Goal: Information Seeking & Learning: Check status

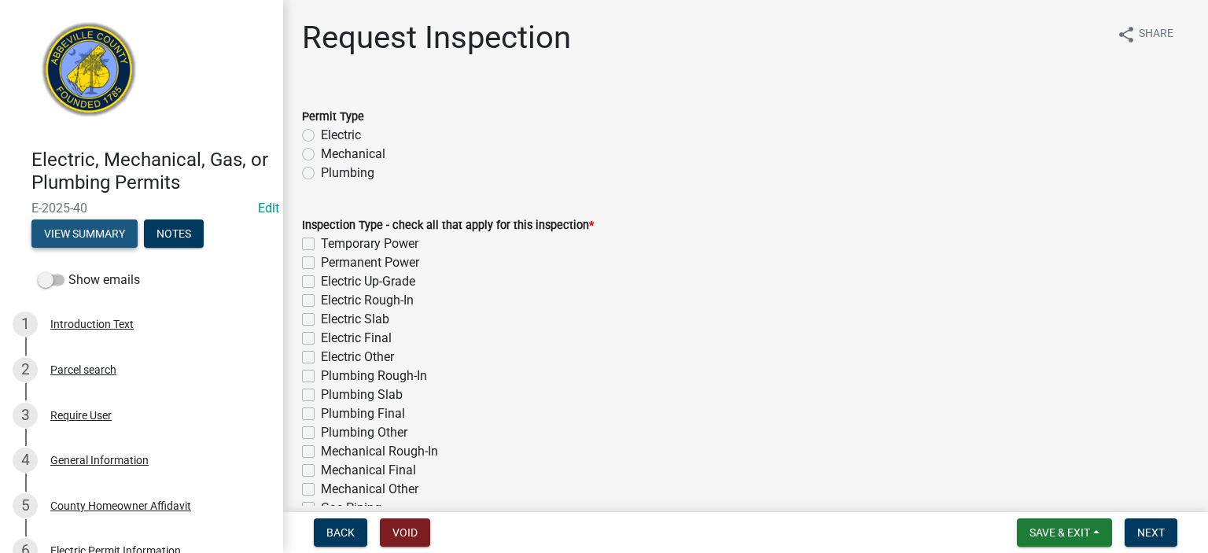
click at [90, 229] on button "View Summary" at bounding box center [84, 233] width 106 height 28
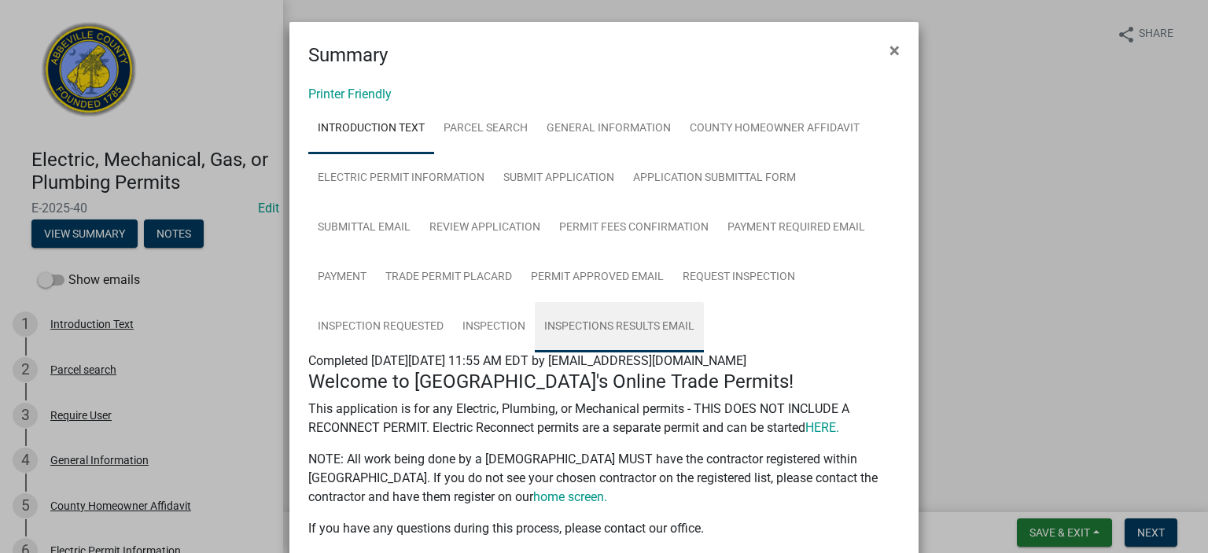
click at [583, 303] on link "Inspections Results Email" at bounding box center [619, 327] width 169 height 50
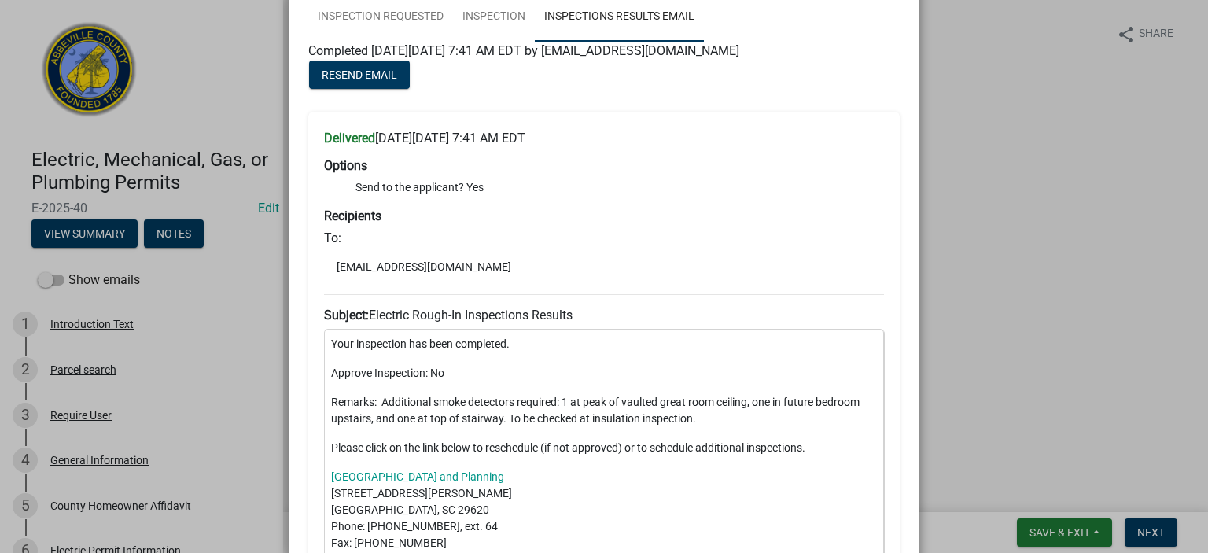
scroll to position [215, 0]
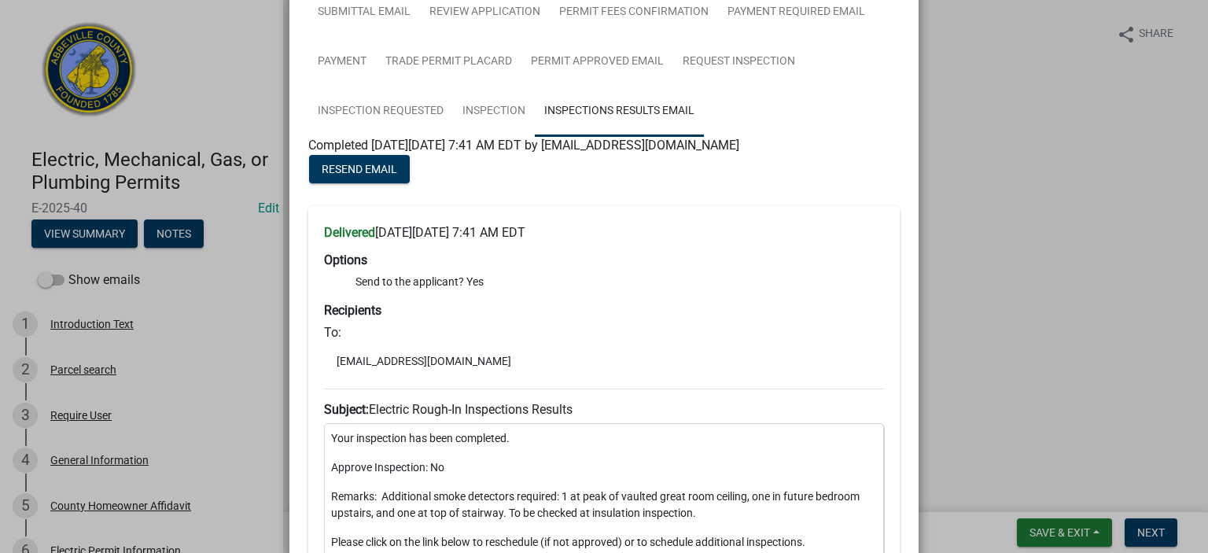
click at [682, 9] on ngb-modal-window "Summary × Printer Friendly Introduction Text Parcel search General Information …" at bounding box center [604, 276] width 1208 height 553
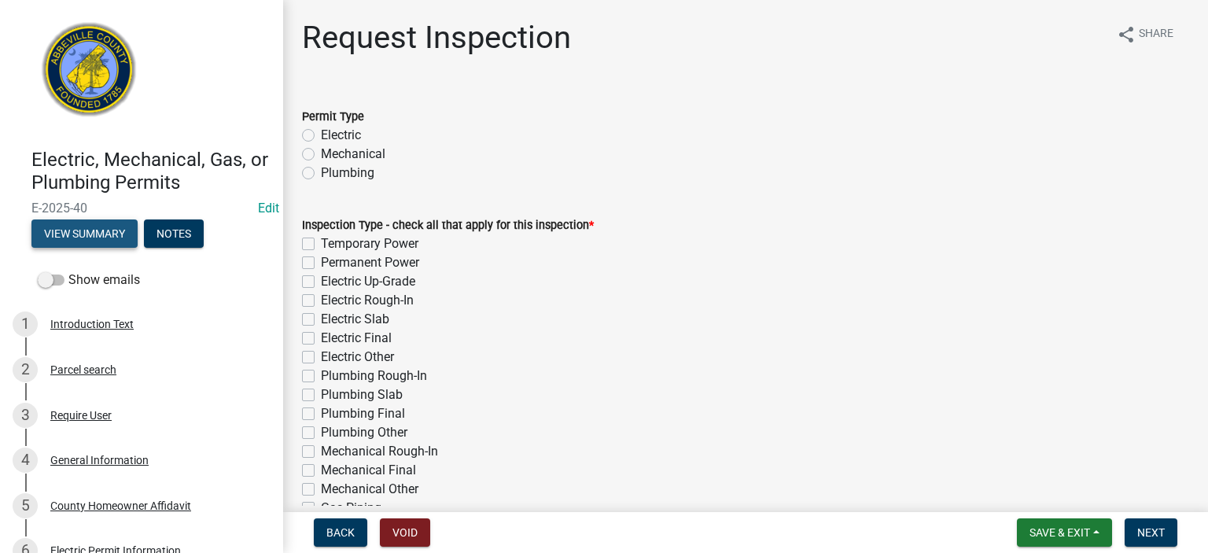
click at [90, 227] on button "View Summary" at bounding box center [84, 233] width 106 height 28
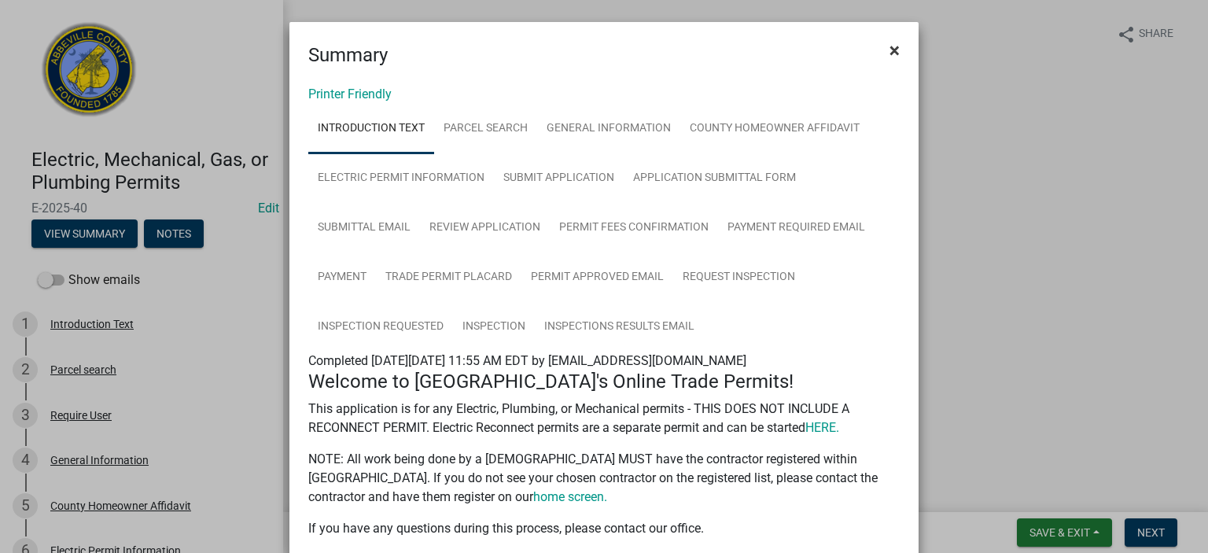
click at [682, 46] on span "×" at bounding box center [894, 50] width 10 height 22
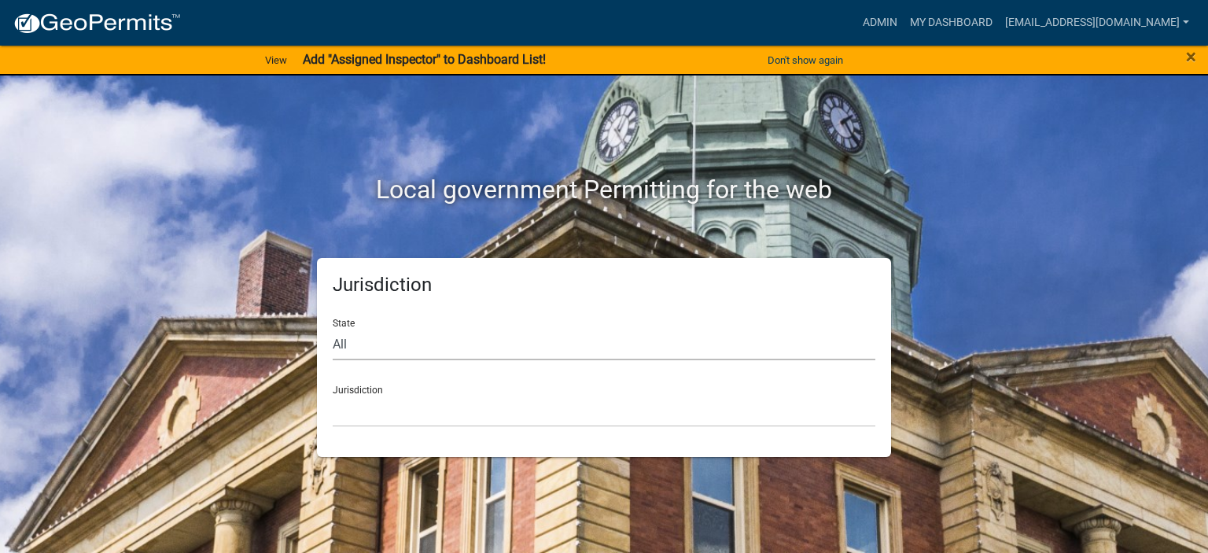
click at [460, 350] on select "All Colorado Georgia Indiana Iowa Kansas Minnesota Ohio South Carolina Wisconsin" at bounding box center [604, 344] width 543 height 32
select select "South Carolina"
click at [333, 328] on select "All Colorado Georgia Indiana Iowa Kansas Minnesota Ohio South Carolina Wisconsin" at bounding box center [604, 344] width 543 height 32
click at [469, 411] on select "Abbeville County, South Carolina Jasper County, South Carolina" at bounding box center [604, 411] width 543 height 32
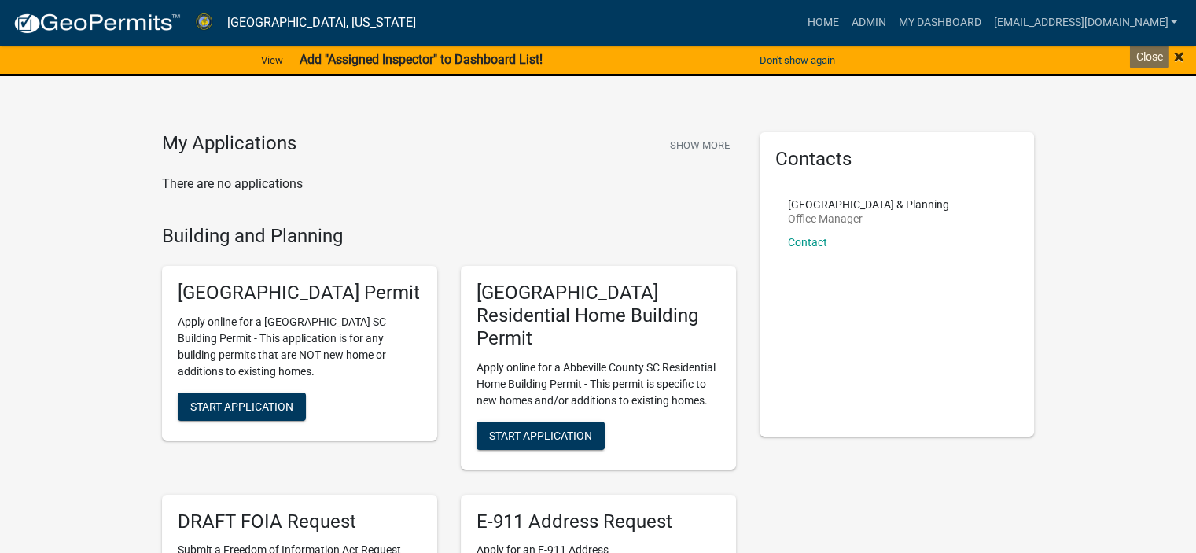
click at [1176, 53] on span "×" at bounding box center [1179, 57] width 10 height 22
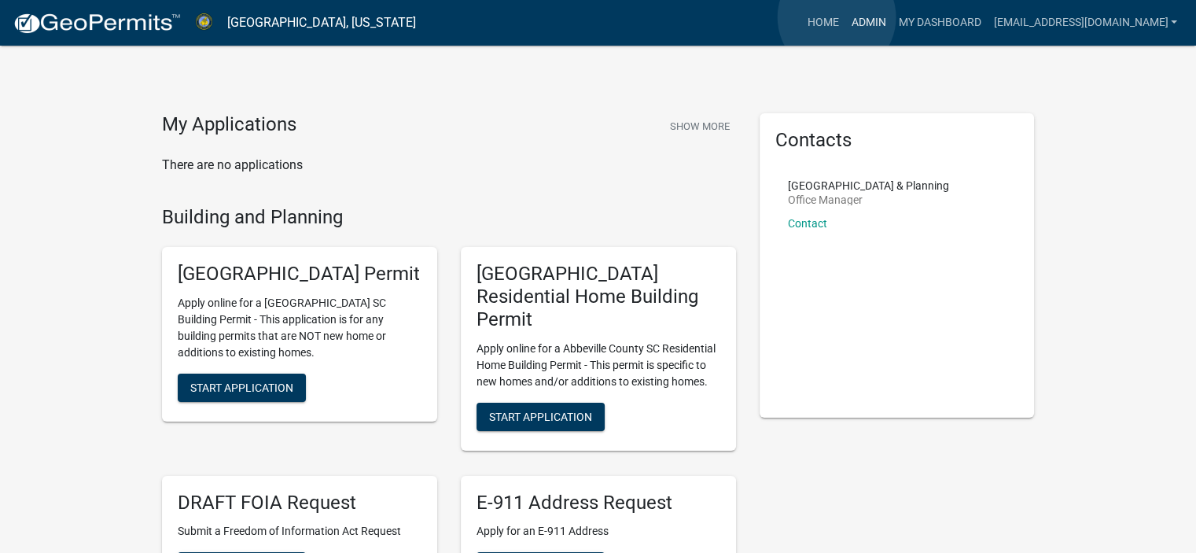
click at [845, 17] on link "Admin" at bounding box center [868, 23] width 47 height 30
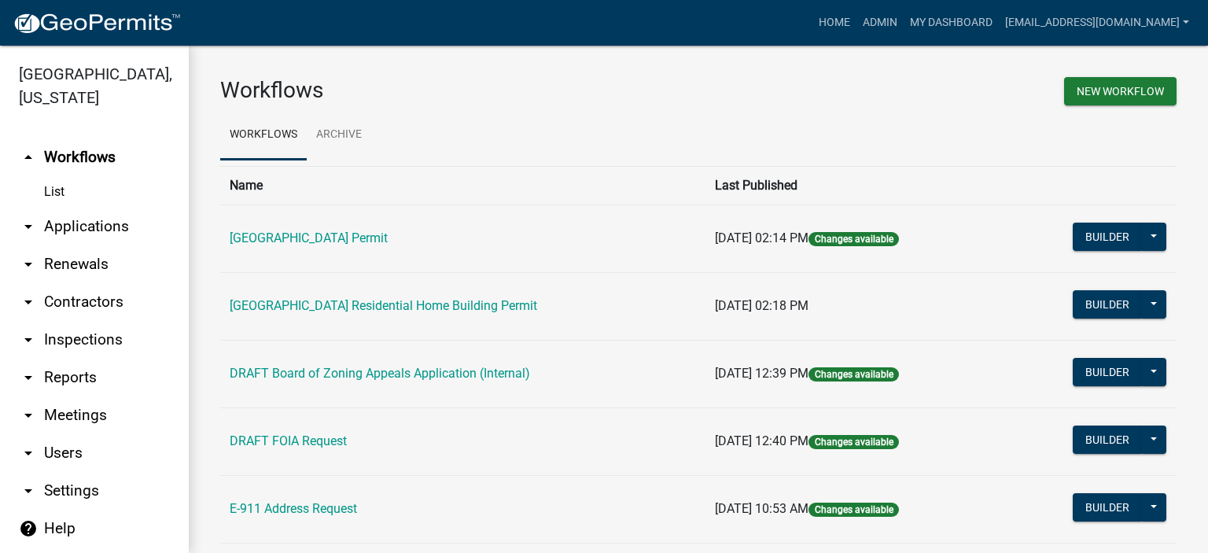
click at [59, 191] on link "List" at bounding box center [94, 191] width 189 height 31
click at [67, 222] on link "arrow_drop_down Applications" at bounding box center [94, 227] width 189 height 38
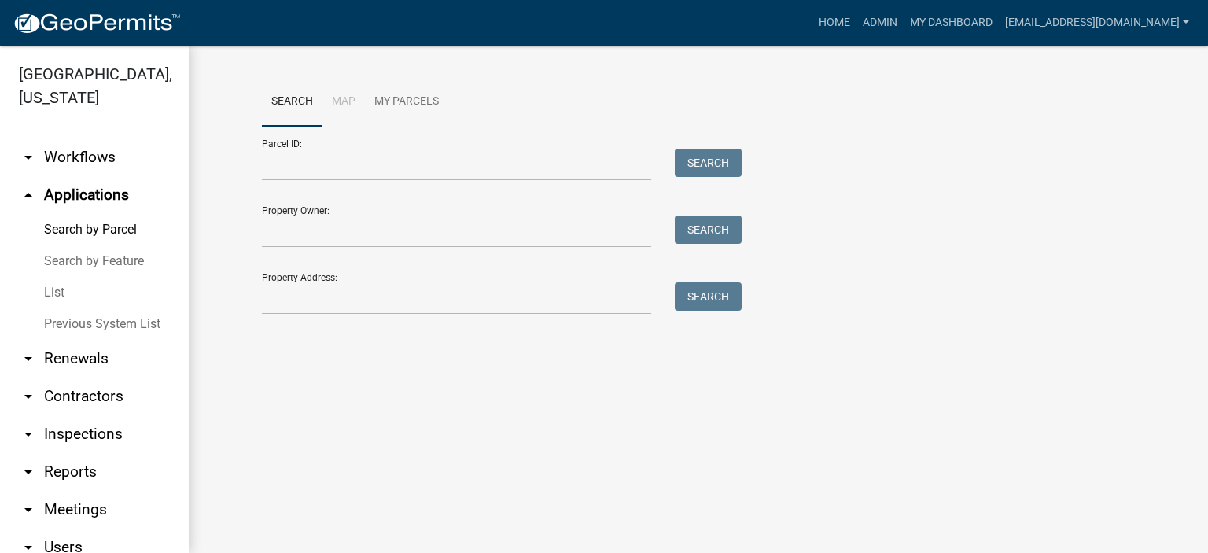
click at [59, 288] on link "List" at bounding box center [94, 292] width 189 height 31
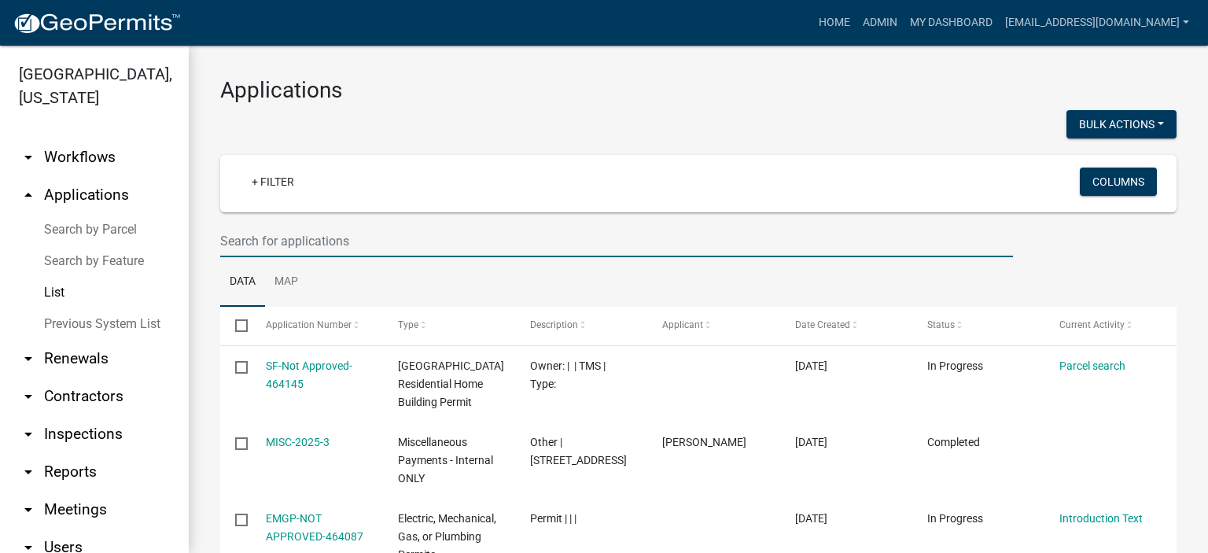
click at [406, 237] on input "text" at bounding box center [616, 241] width 793 height 32
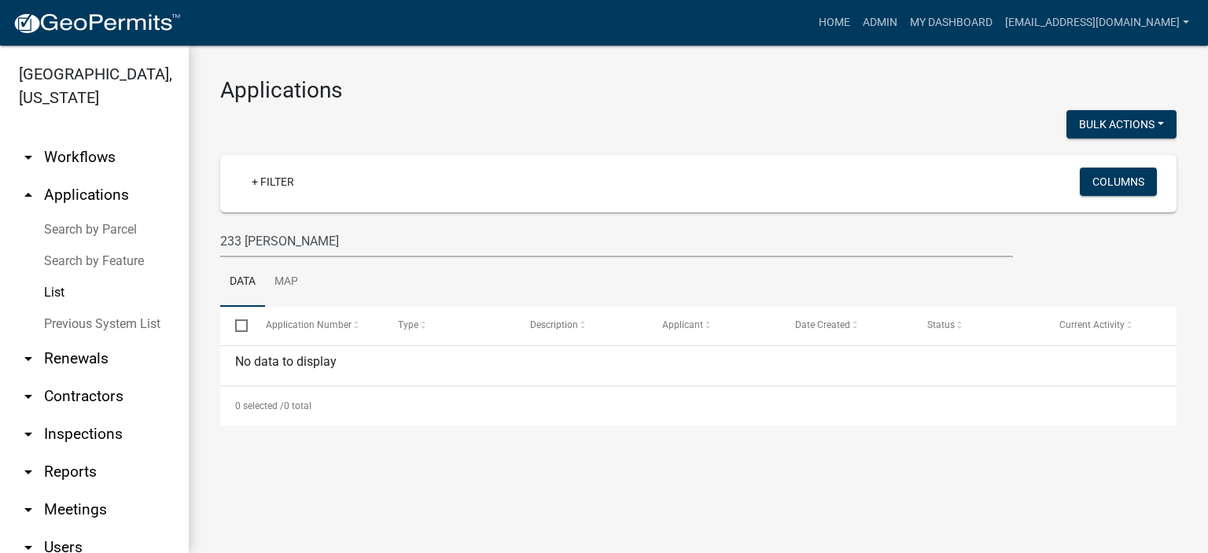
click at [63, 289] on link "List" at bounding box center [94, 292] width 189 height 31
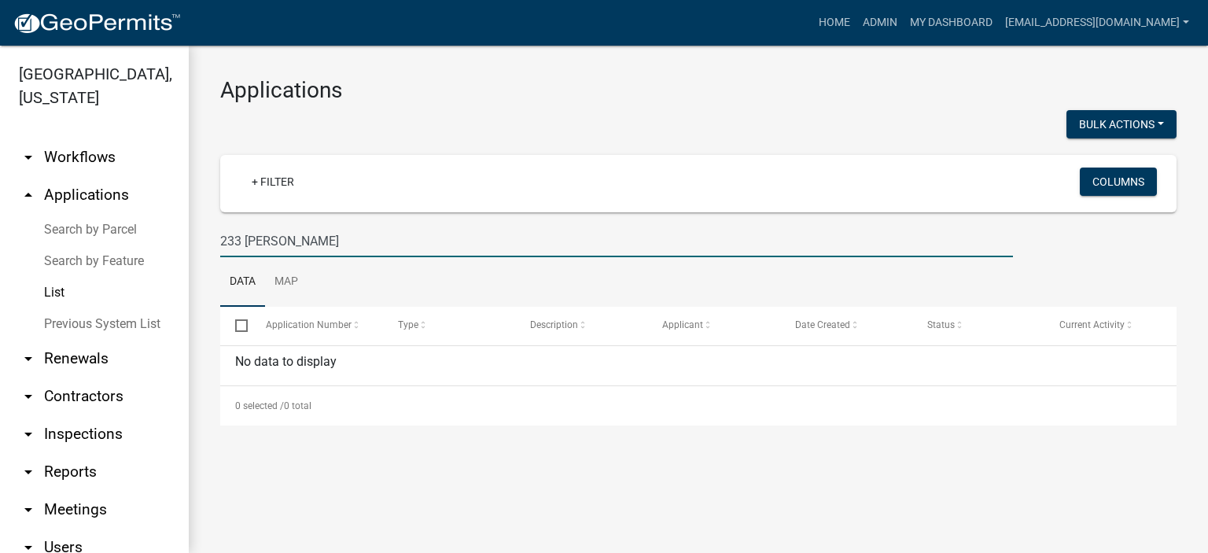
click at [322, 241] on input "233 Carwell" at bounding box center [616, 241] width 793 height 32
type input "2"
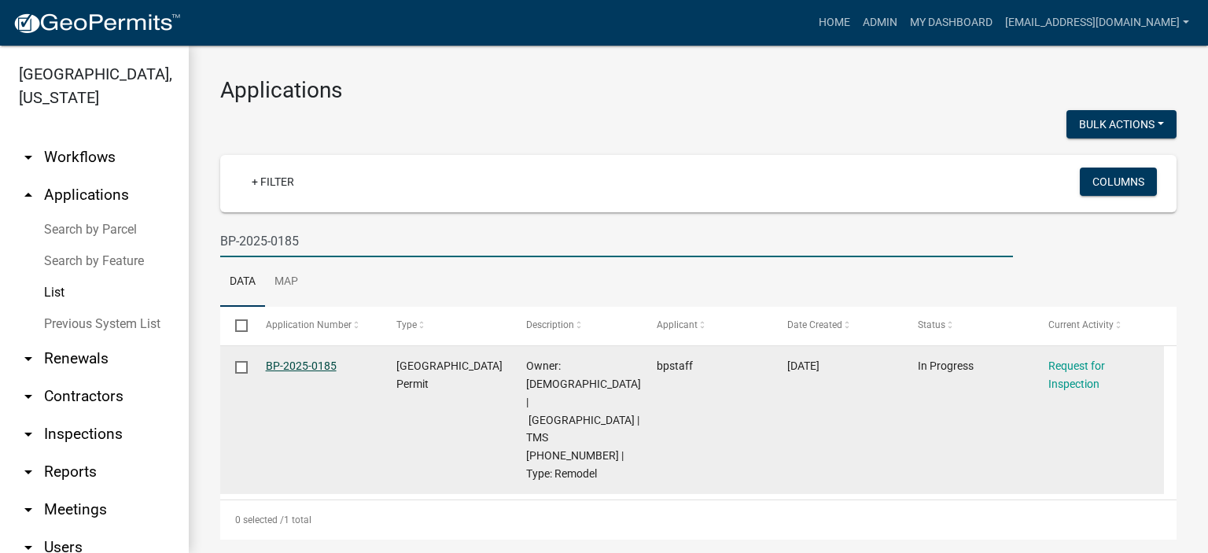
type input "BP-2025-0185"
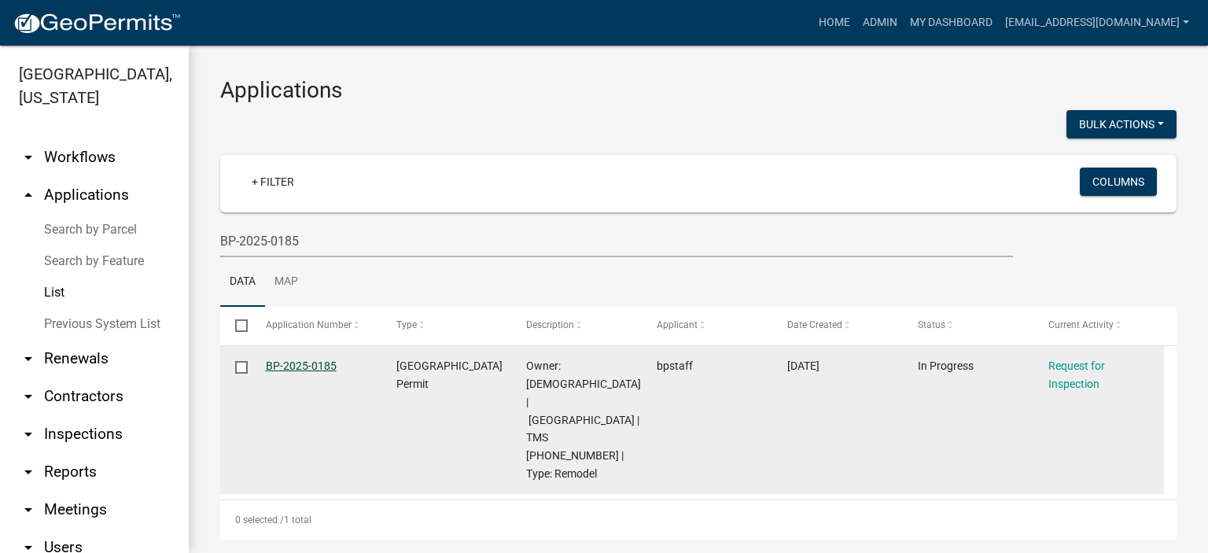
click at [299, 363] on link "BP-2025-0185" at bounding box center [301, 365] width 71 height 13
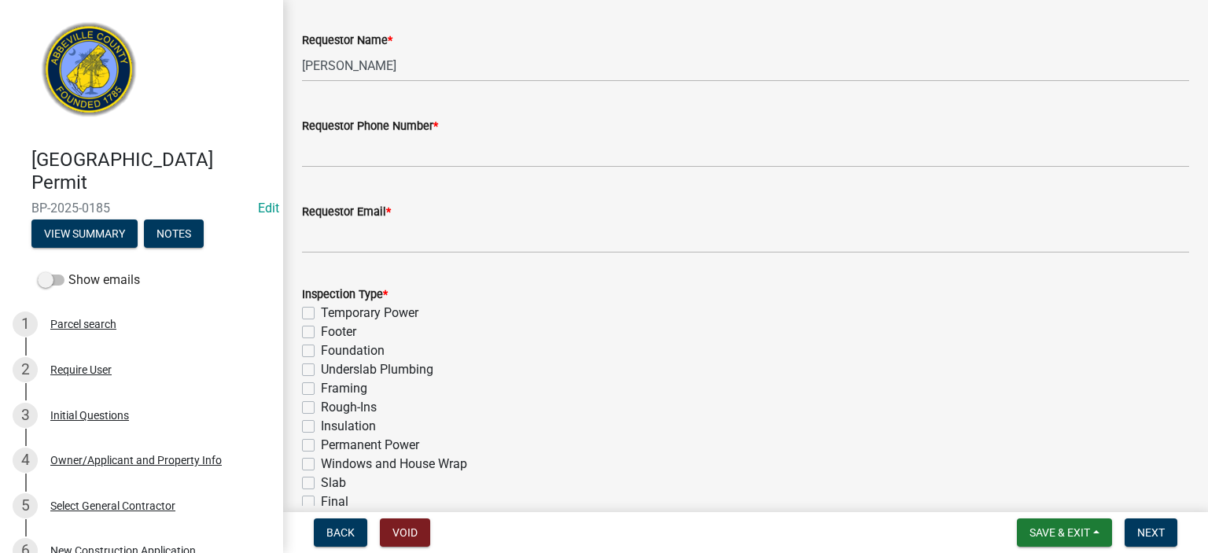
scroll to position [535, 0]
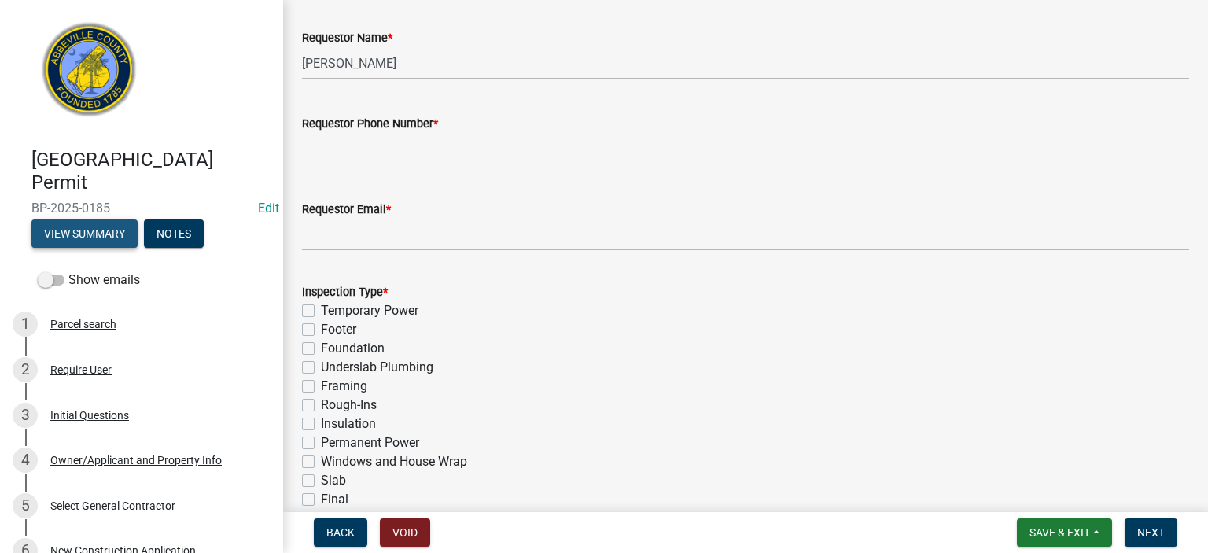
click at [79, 226] on button "View Summary" at bounding box center [84, 233] width 106 height 28
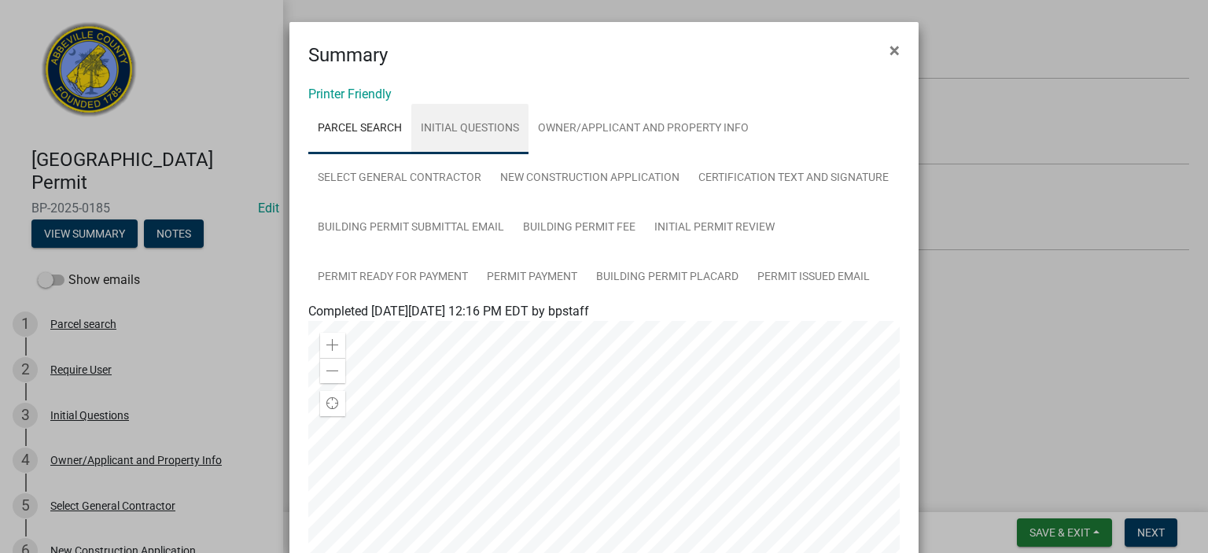
click at [484, 125] on link "Initial Questions" at bounding box center [469, 129] width 117 height 50
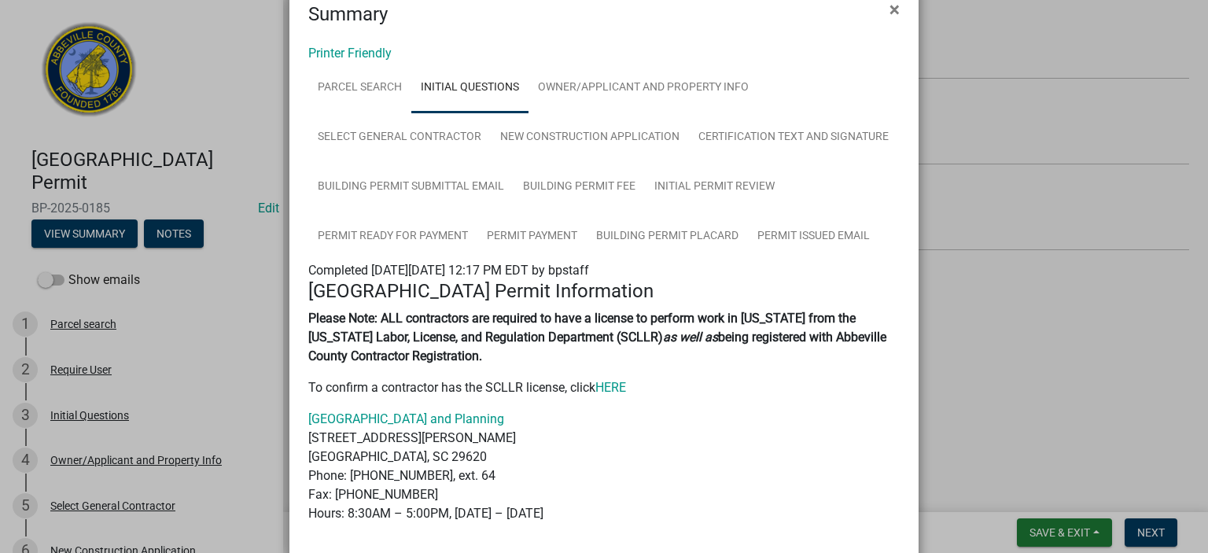
scroll to position [0, 0]
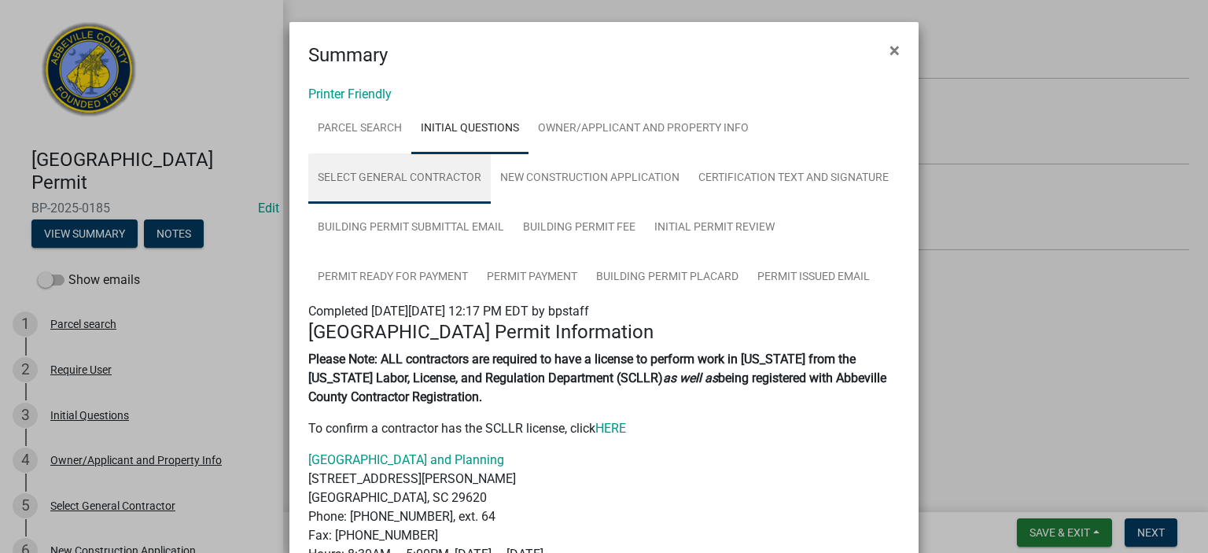
click at [439, 172] on link "Select General Contractor" at bounding box center [399, 178] width 182 height 50
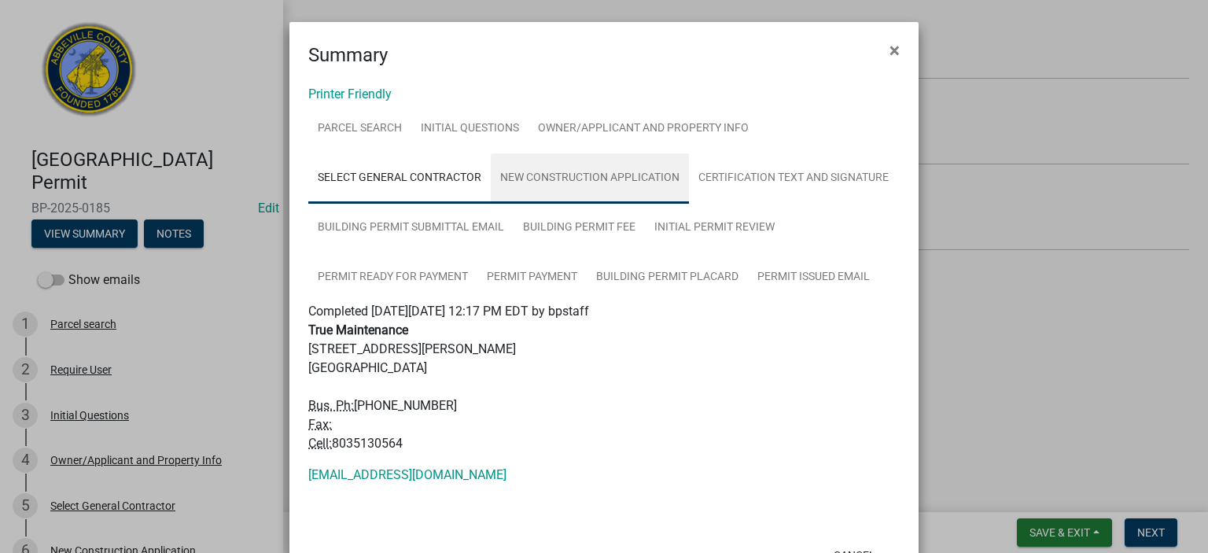
click at [613, 177] on link "New Construction Application" at bounding box center [590, 178] width 198 height 50
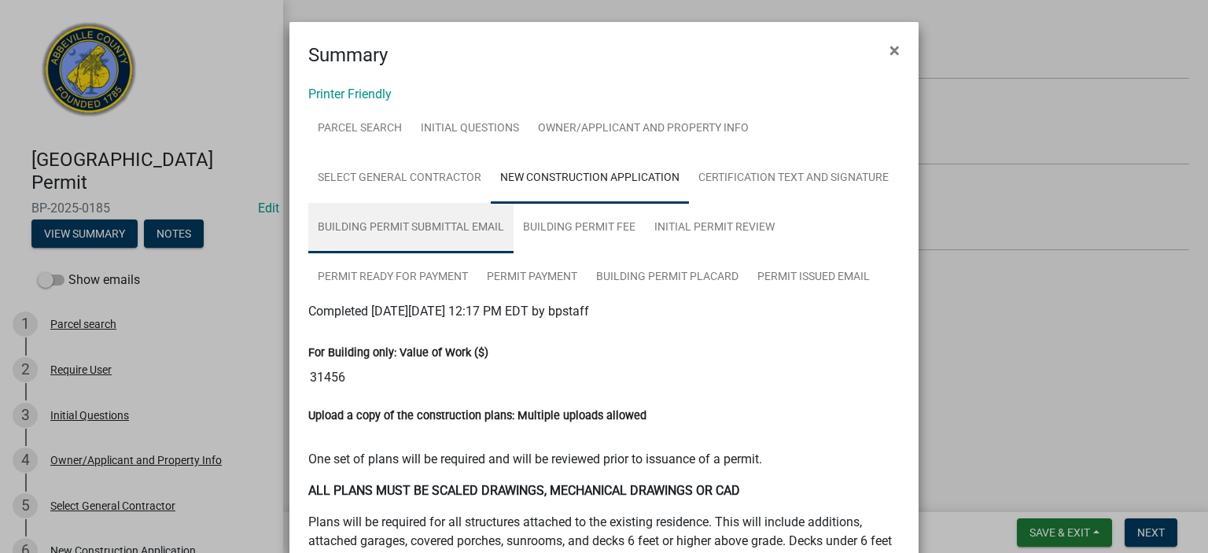
click at [403, 223] on link "Building Permit Submittal Email" at bounding box center [410, 228] width 205 height 50
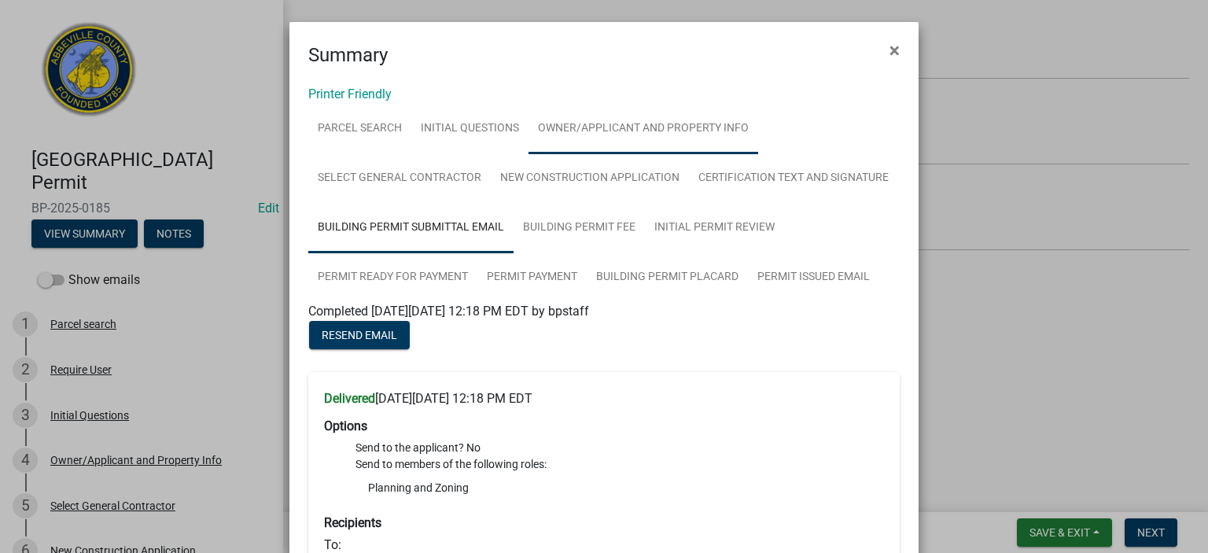
click at [629, 122] on link "Owner/Applicant and Property Info" at bounding box center [643, 129] width 230 height 50
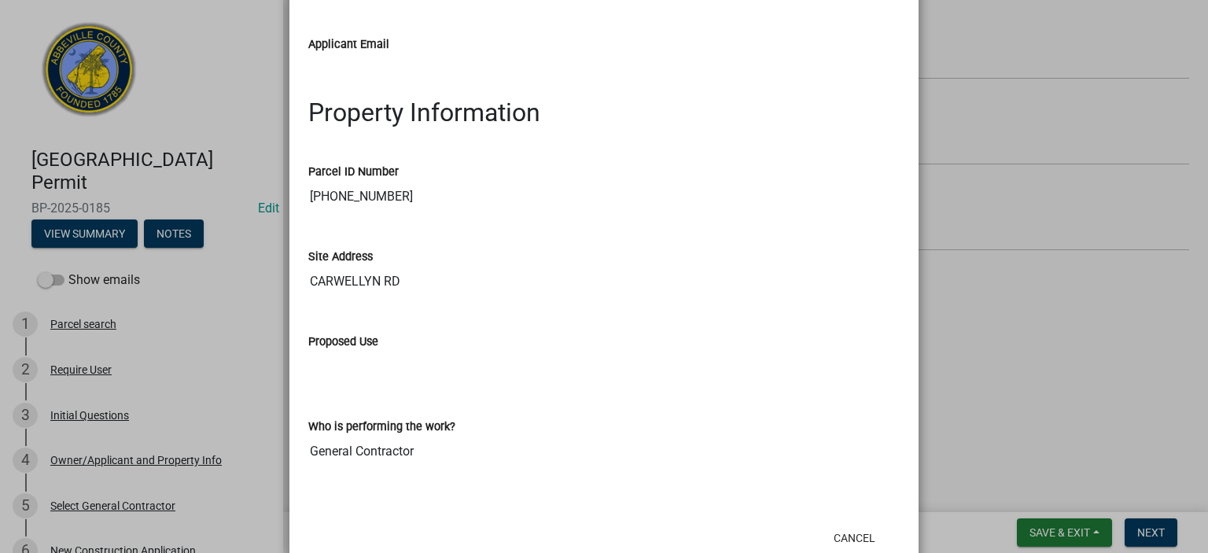
scroll to position [944, 0]
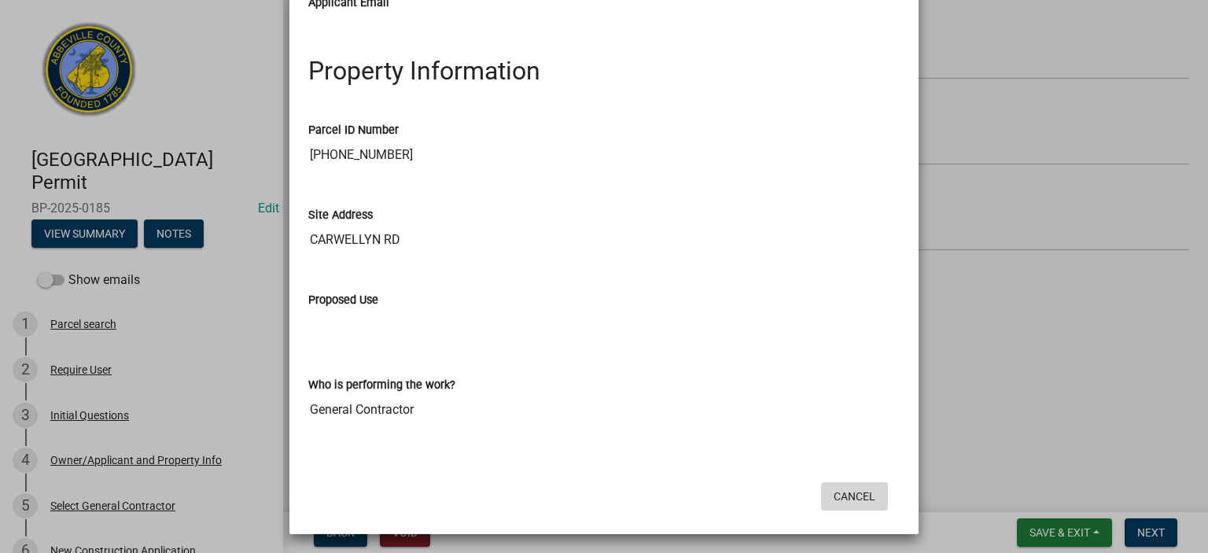
click at [852, 494] on button "Cancel" at bounding box center [854, 496] width 67 height 28
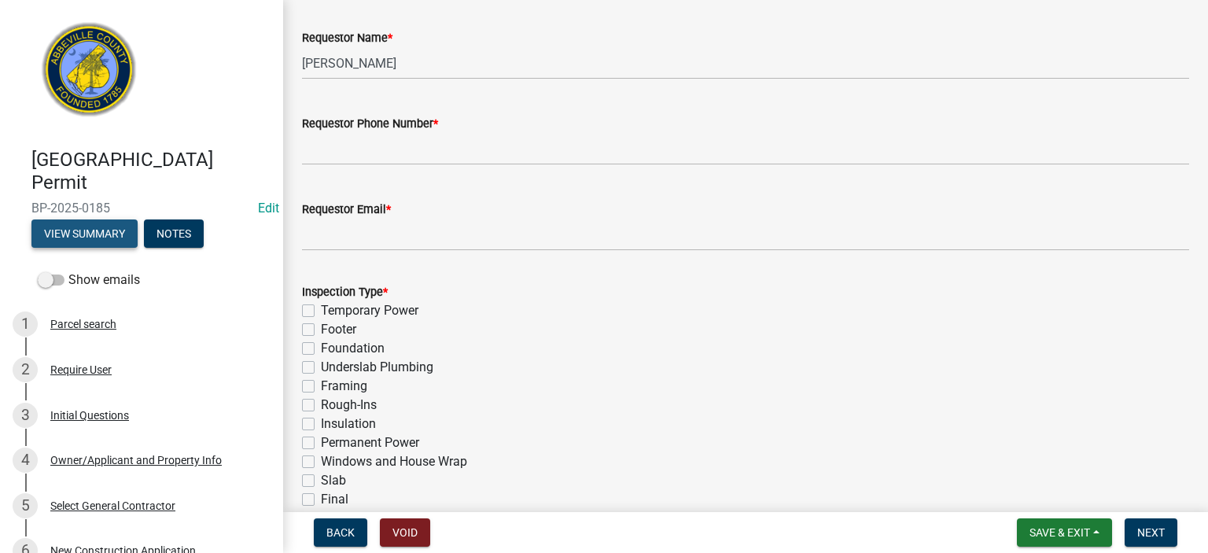
click at [82, 227] on button "View Summary" at bounding box center [84, 233] width 106 height 28
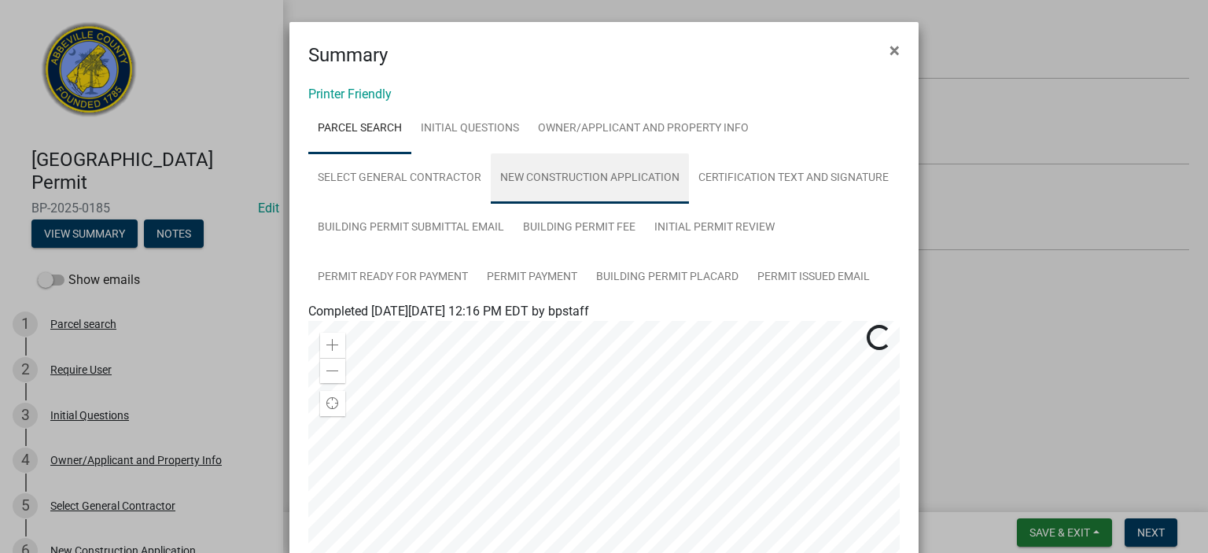
click at [599, 172] on link "New Construction Application" at bounding box center [590, 178] width 198 height 50
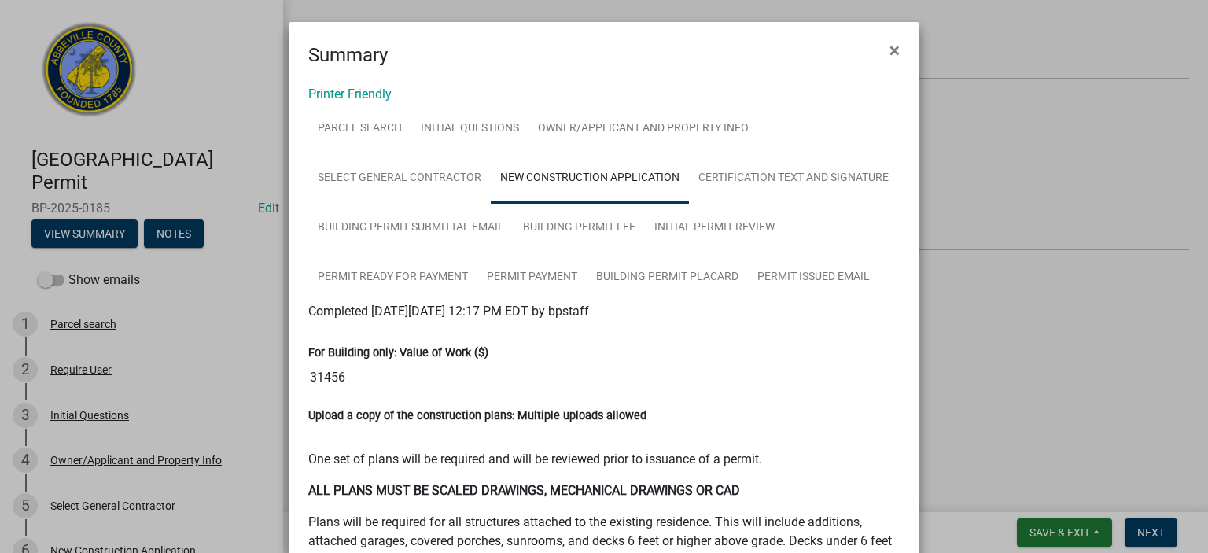
scroll to position [0, 0]
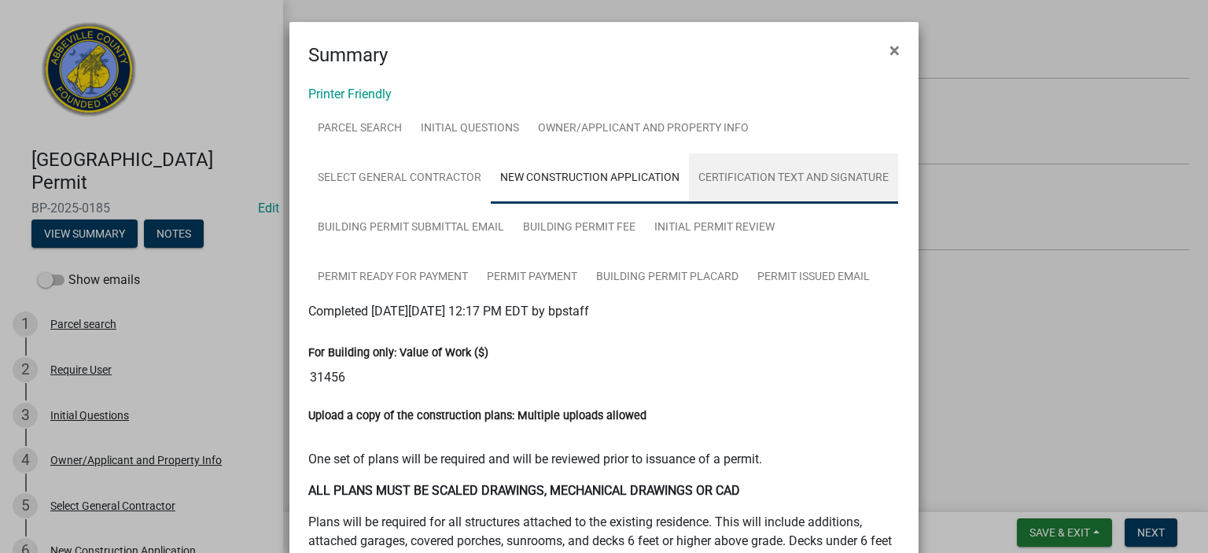
click at [775, 172] on link "Certification Text and Signature" at bounding box center [793, 178] width 209 height 50
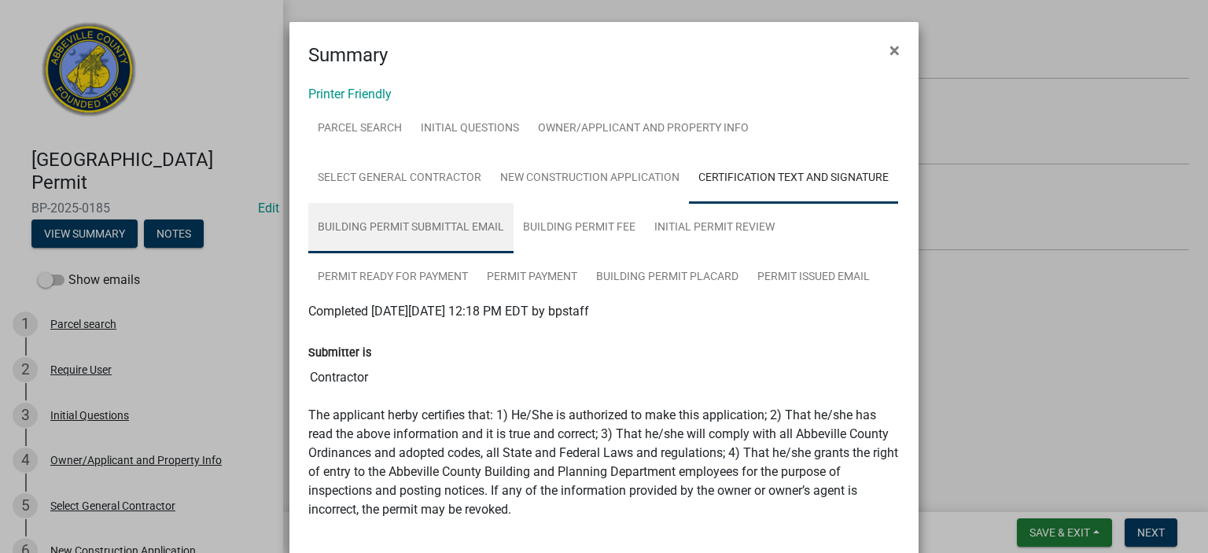
click at [405, 223] on link "Building Permit Submittal Email" at bounding box center [410, 228] width 205 height 50
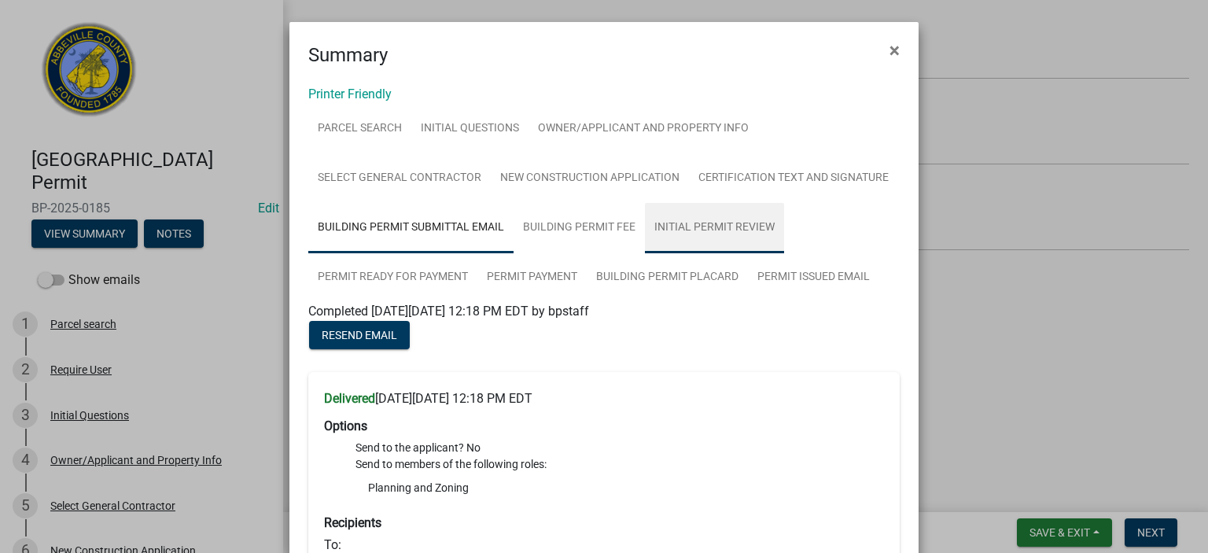
click at [714, 223] on link "Initial Permit Review" at bounding box center [714, 228] width 139 height 50
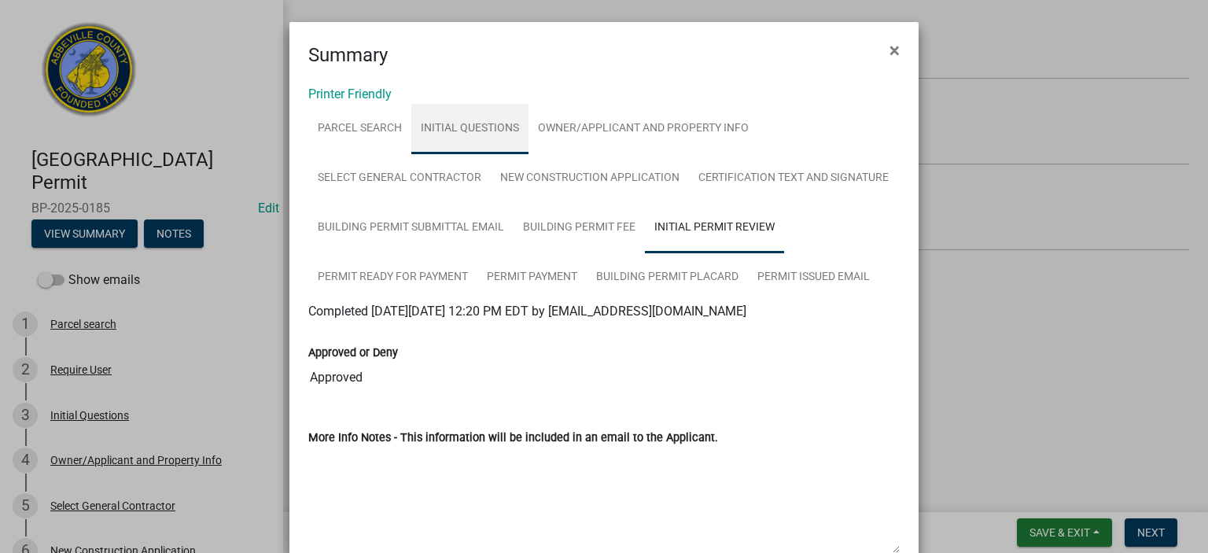
click at [467, 126] on link "Initial Questions" at bounding box center [469, 129] width 117 height 50
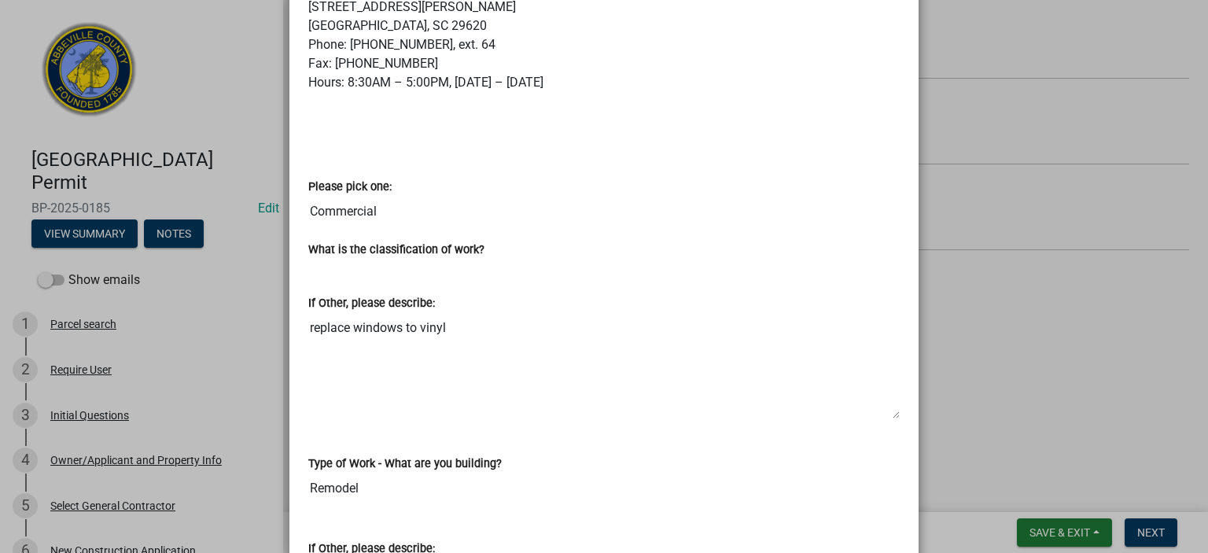
scroll to position [618, 0]
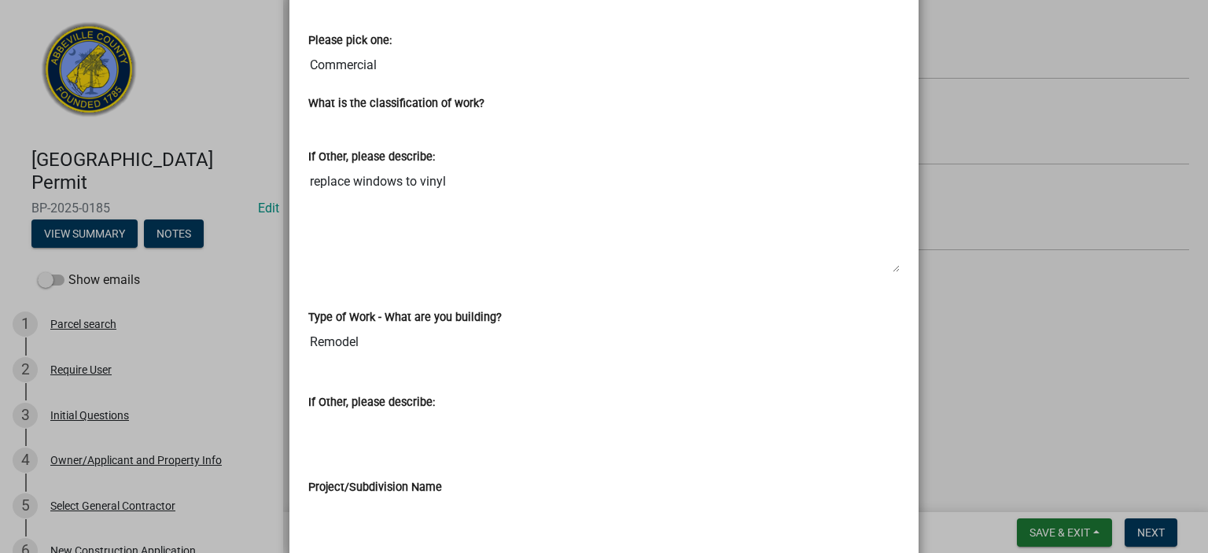
click at [1194, 542] on ngb-modal-window "Summary × Printer Friendly Parcel search Initial Questions Owner/Applicant and …" at bounding box center [604, 276] width 1208 height 553
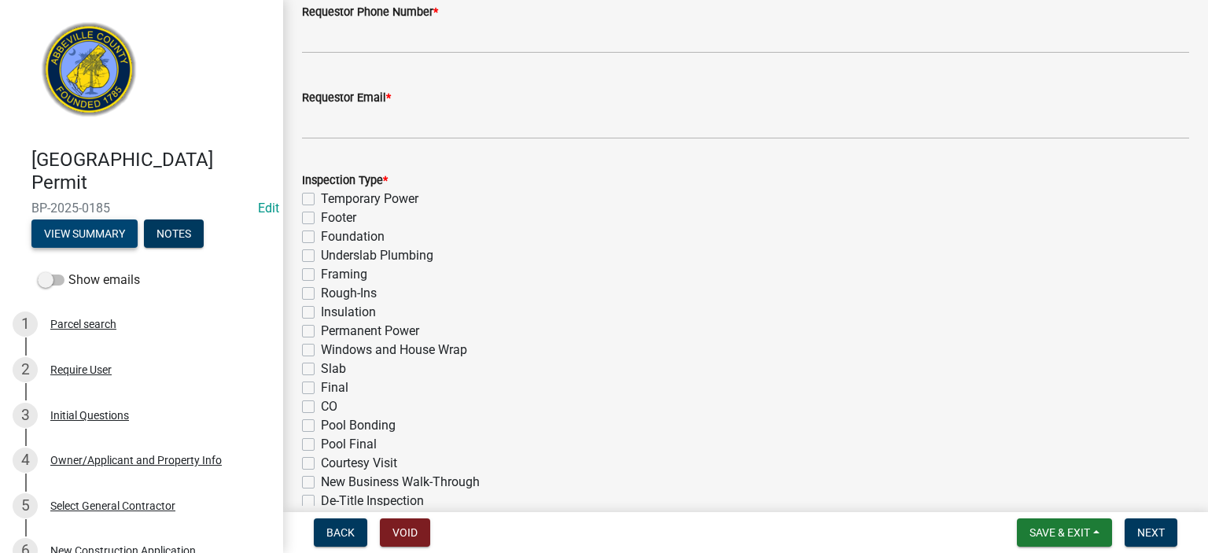
scroll to position [723, 0]
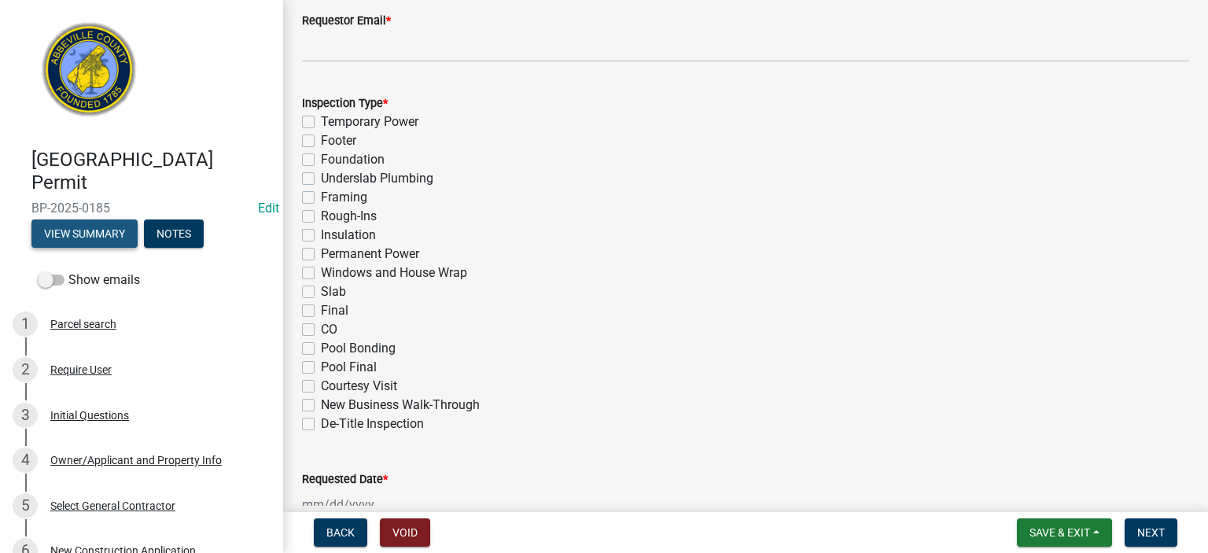
click at [98, 231] on button "View Summary" at bounding box center [84, 233] width 106 height 28
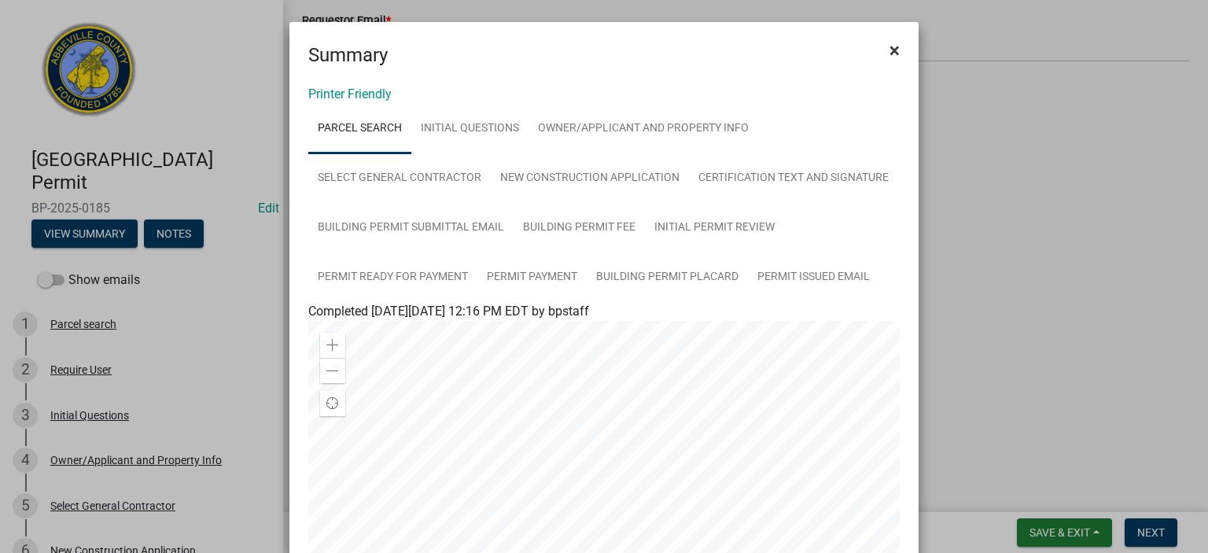
click at [889, 47] on span "×" at bounding box center [894, 50] width 10 height 22
